Goal: Information Seeking & Learning: Learn about a topic

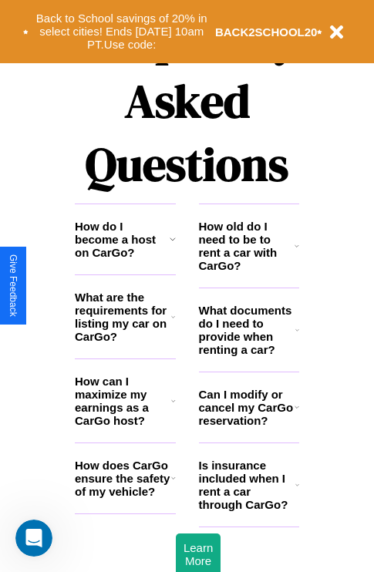
scroll to position [1867, 0]
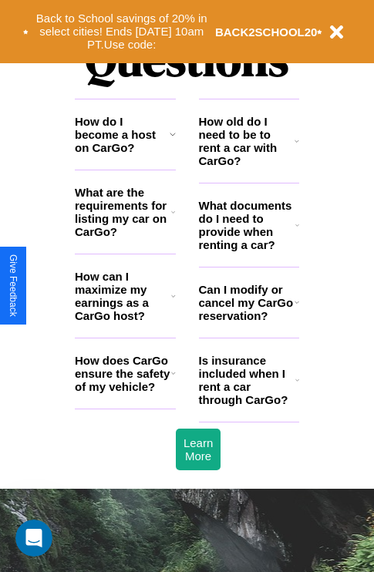
click at [297, 386] on icon at bounding box center [297, 380] width 4 height 12
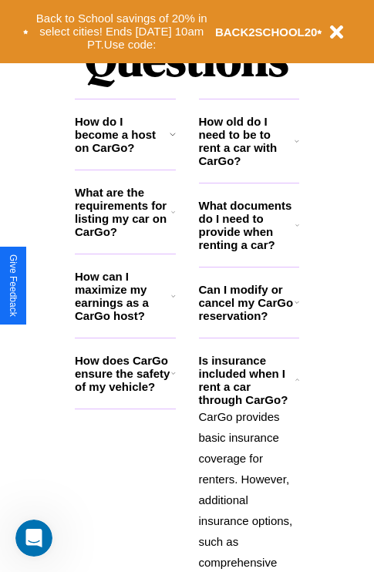
click at [297, 231] on icon at bounding box center [297, 225] width 4 height 12
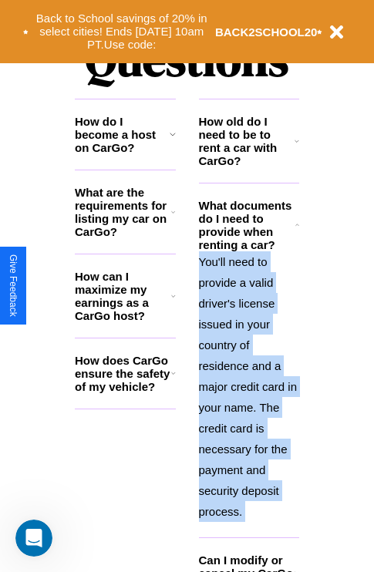
scroll to position [1899, 0]
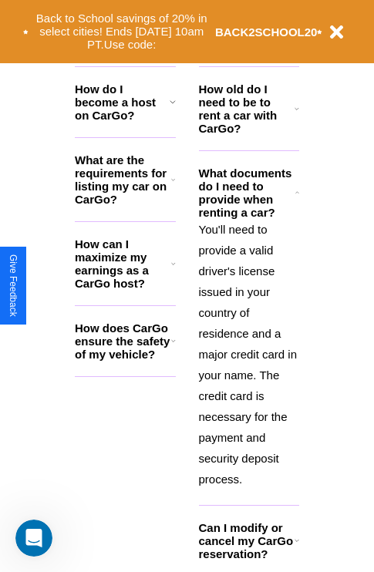
click at [296, 546] on icon at bounding box center [296, 540] width 5 height 12
click at [125, 288] on h3 "How can I maximize my earnings as a CarGo host?" at bounding box center [123, 263] width 96 height 52
click at [248, 133] on h3 "How old do I need to be to rent a car with CarGo?" at bounding box center [247, 108] width 96 height 52
click at [125, 361] on h3 "How does CarGo ensure the safety of my vehicle?" at bounding box center [123, 340] width 96 height 39
click at [248, 556] on h3 "Can I modify or cancel my CarGo reservation?" at bounding box center [247, 540] width 96 height 39
